Goal: Navigation & Orientation: Find specific page/section

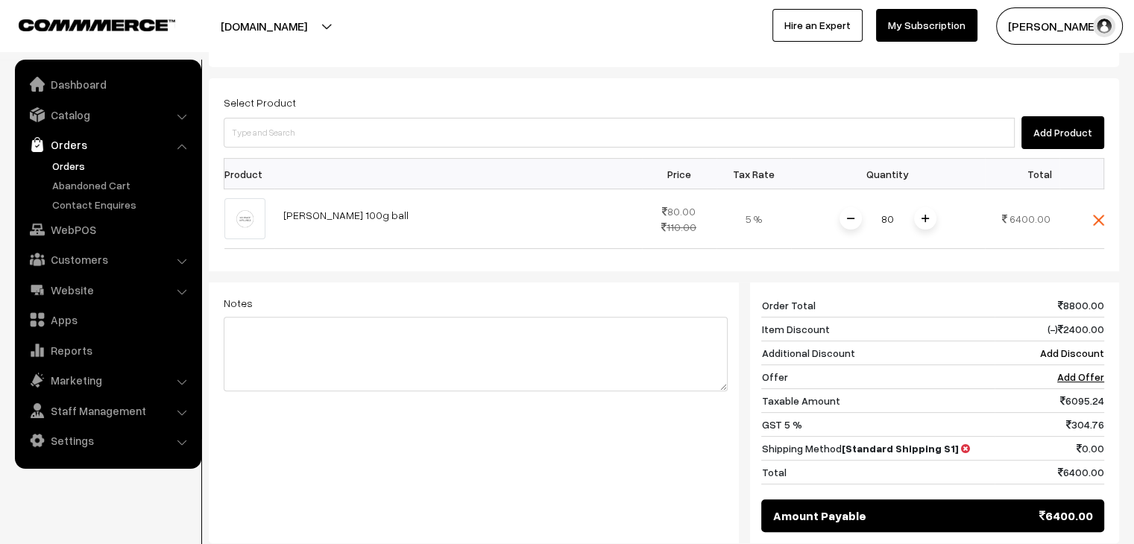
click at [80, 167] on link "Orders" at bounding box center [122, 166] width 148 height 16
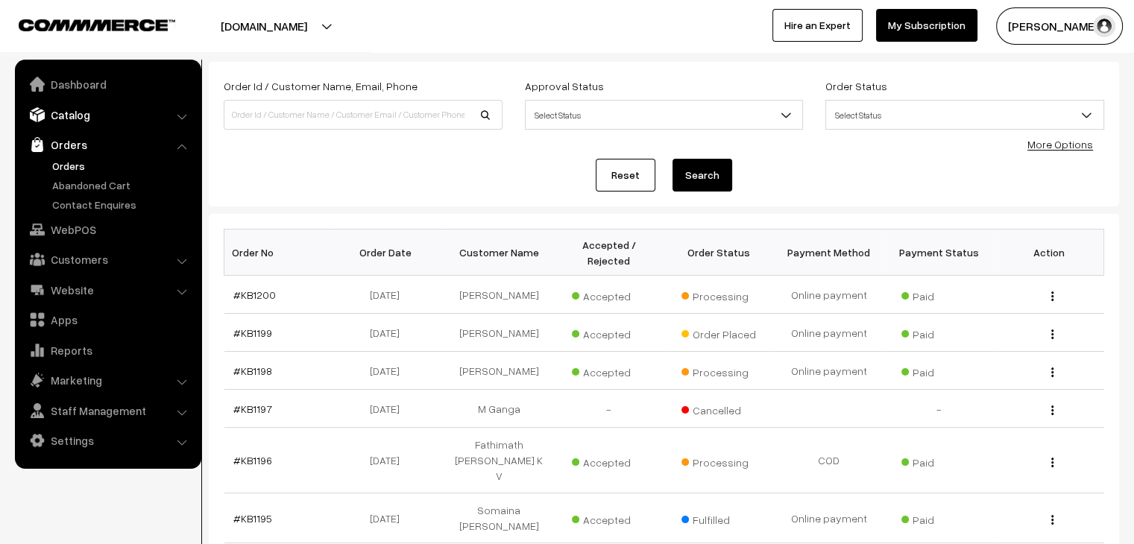
click at [83, 119] on link "Catalog" at bounding box center [107, 114] width 177 height 27
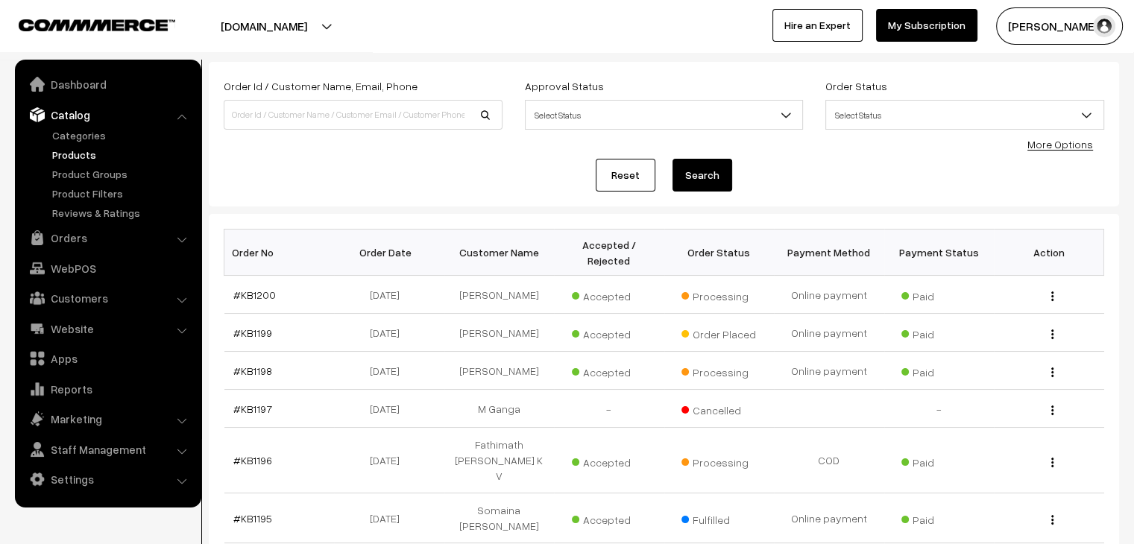
click at [86, 154] on link "Products" at bounding box center [122, 155] width 148 height 16
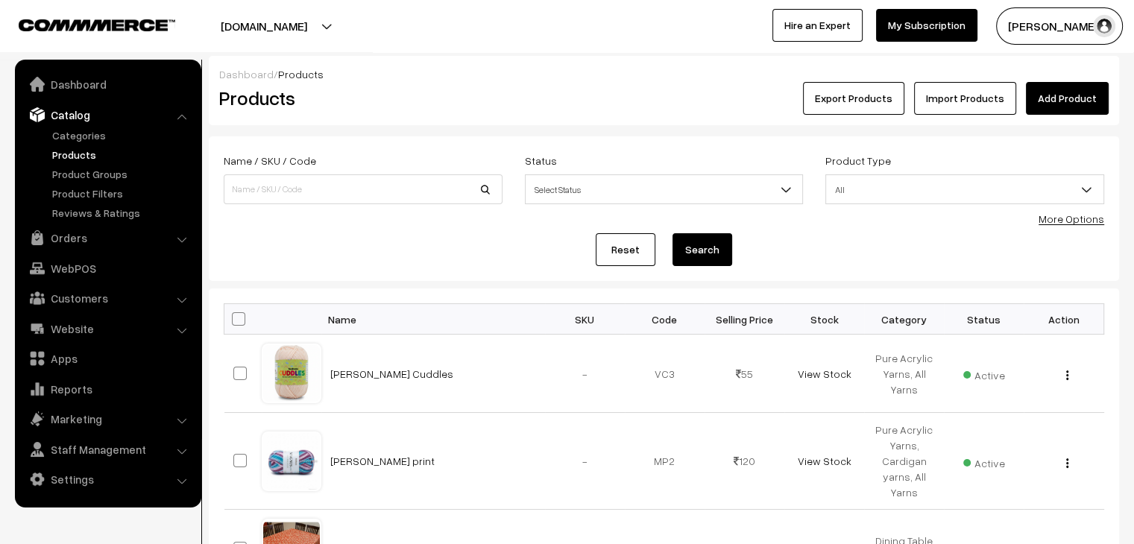
click at [83, 152] on link "Products" at bounding box center [122, 155] width 148 height 16
click at [66, 157] on link "Products" at bounding box center [122, 155] width 148 height 16
